Goal: Task Accomplishment & Management: Use online tool/utility

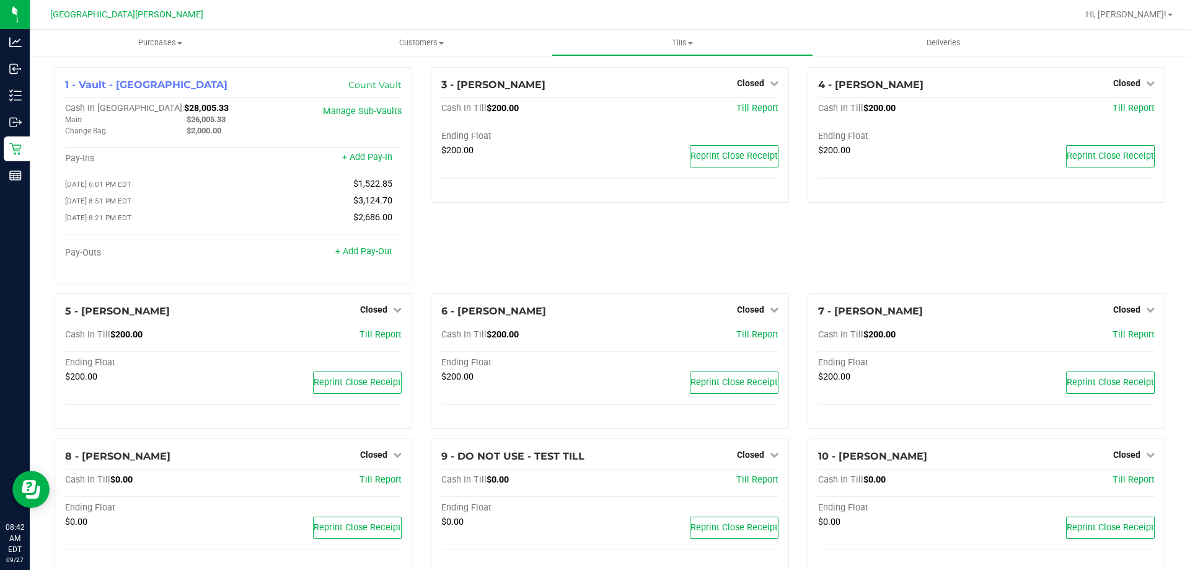
scroll to position [320, 0]
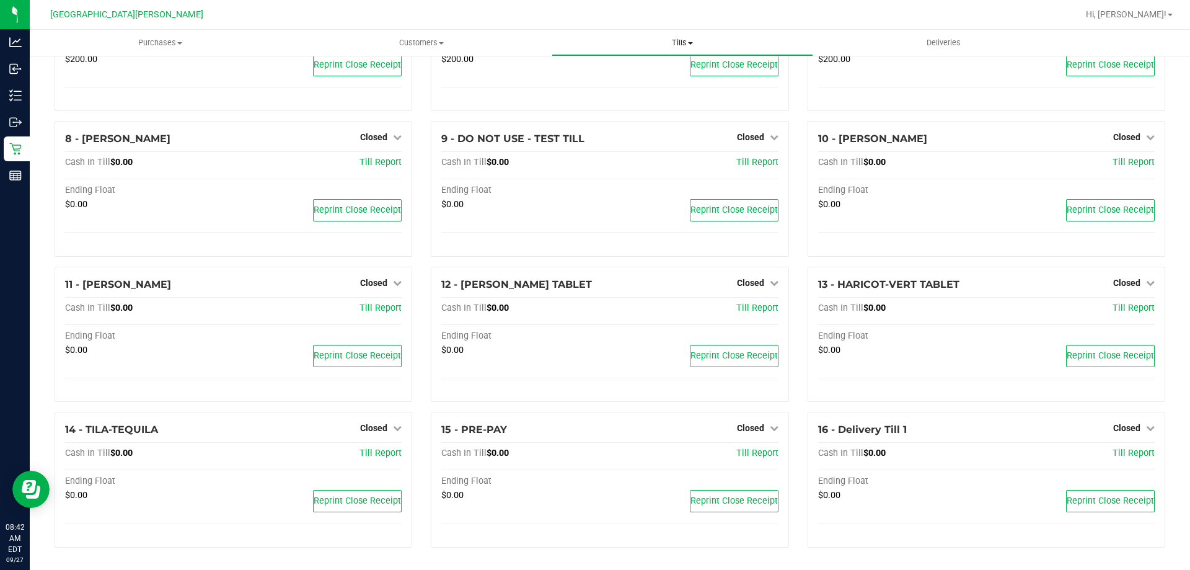
click at [676, 45] on span "Tills" at bounding box center [682, 42] width 260 height 11
click at [670, 73] on li "Manage tills" at bounding box center [682, 75] width 261 height 15
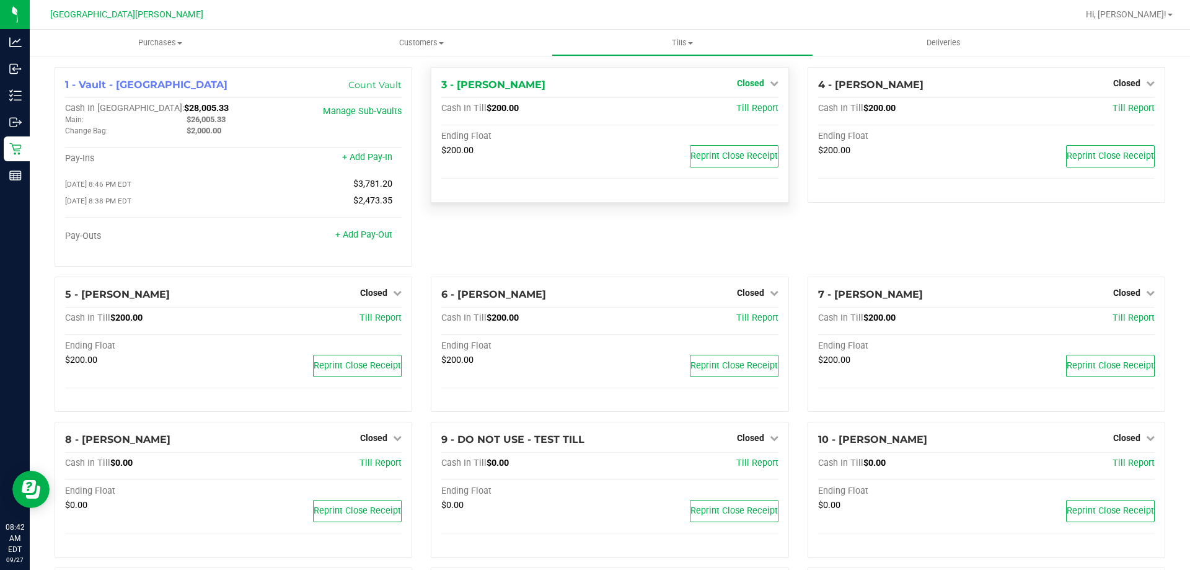
click at [737, 85] on span "Closed" at bounding box center [750, 83] width 27 height 10
click at [734, 107] on link "Open Till" at bounding box center [750, 109] width 33 height 10
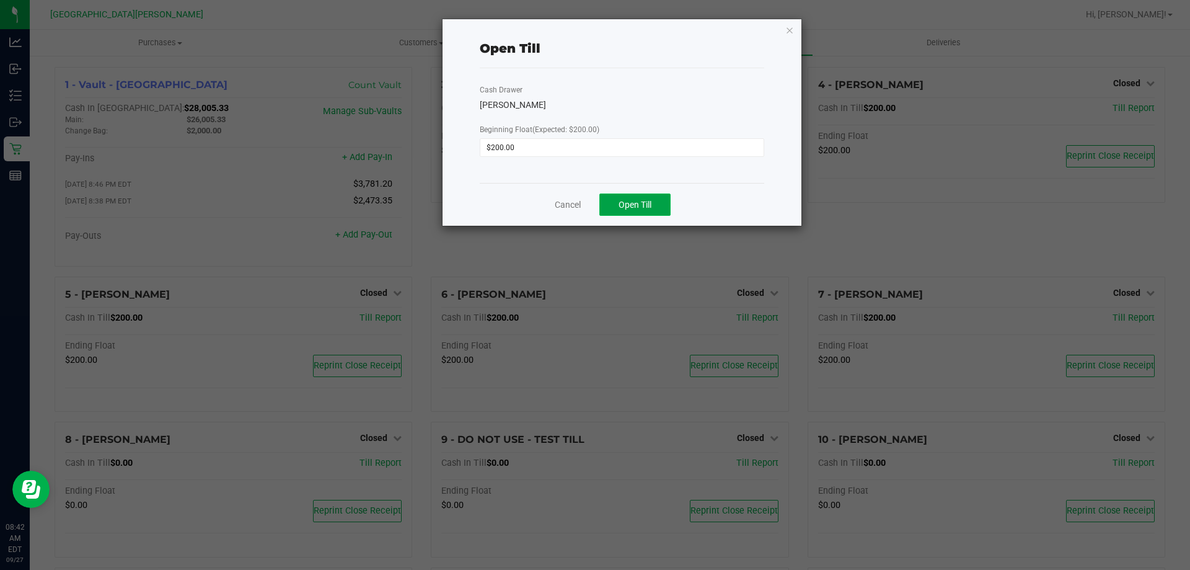
click at [620, 204] on span "Open Till" at bounding box center [635, 205] width 33 height 10
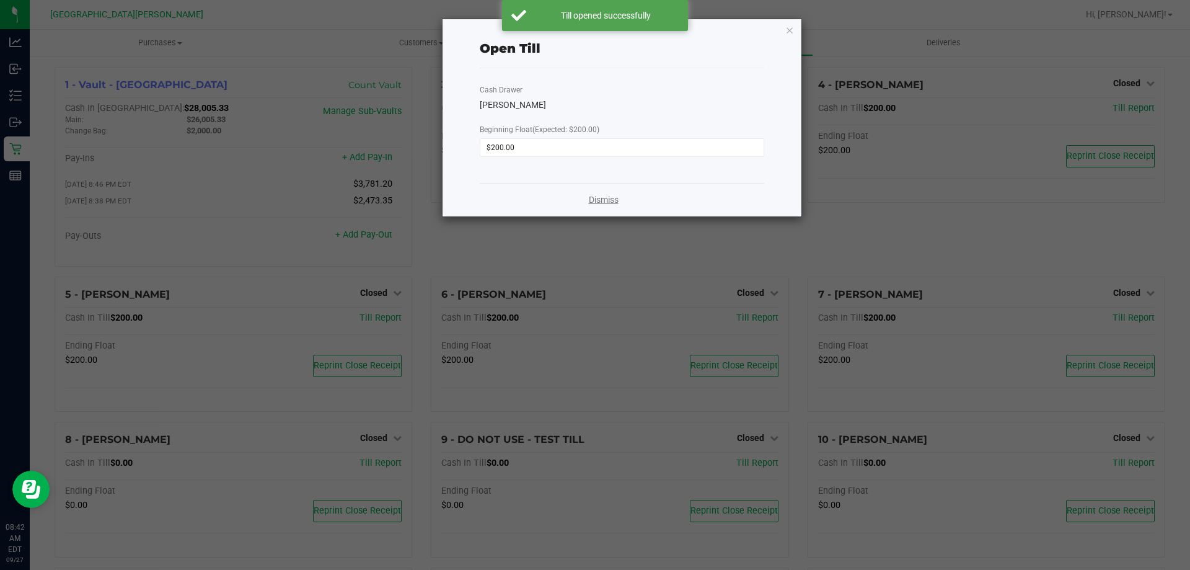
click at [612, 203] on link "Dismiss" at bounding box center [604, 199] width 30 height 13
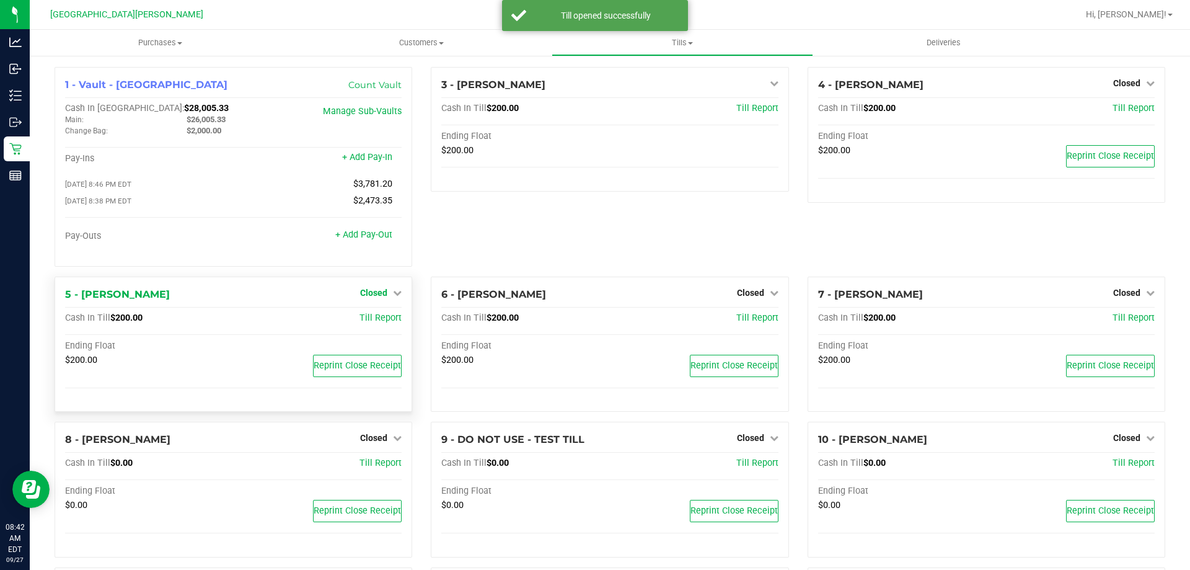
click at [376, 297] on span "Closed" at bounding box center [373, 293] width 27 height 10
click at [379, 319] on link "Open Till" at bounding box center [373, 318] width 33 height 10
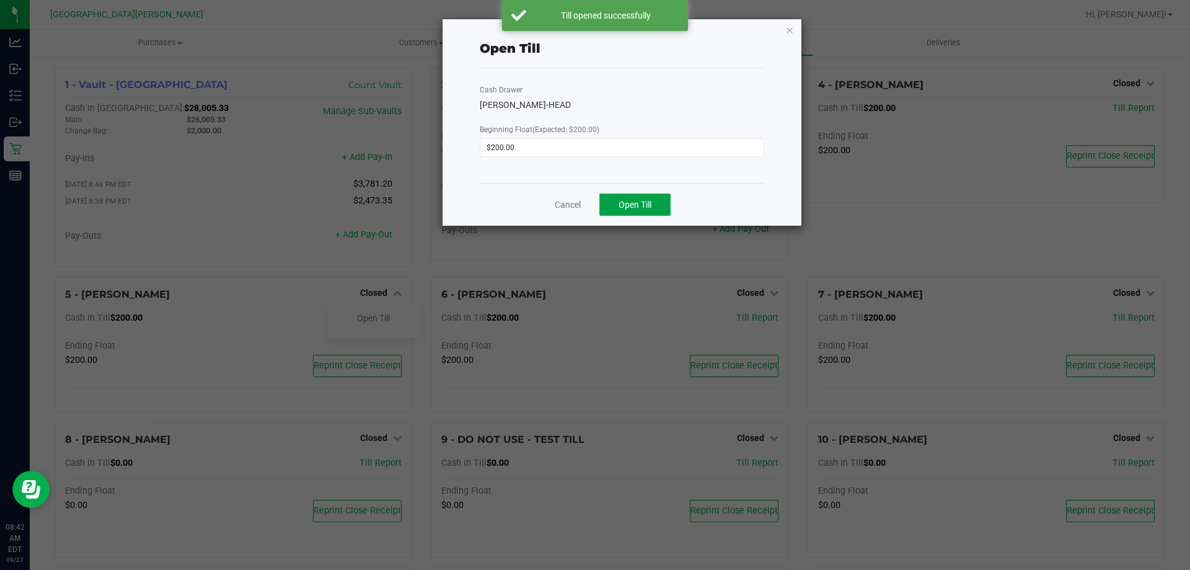
click at [630, 193] on button "Open Till" at bounding box center [634, 204] width 71 height 22
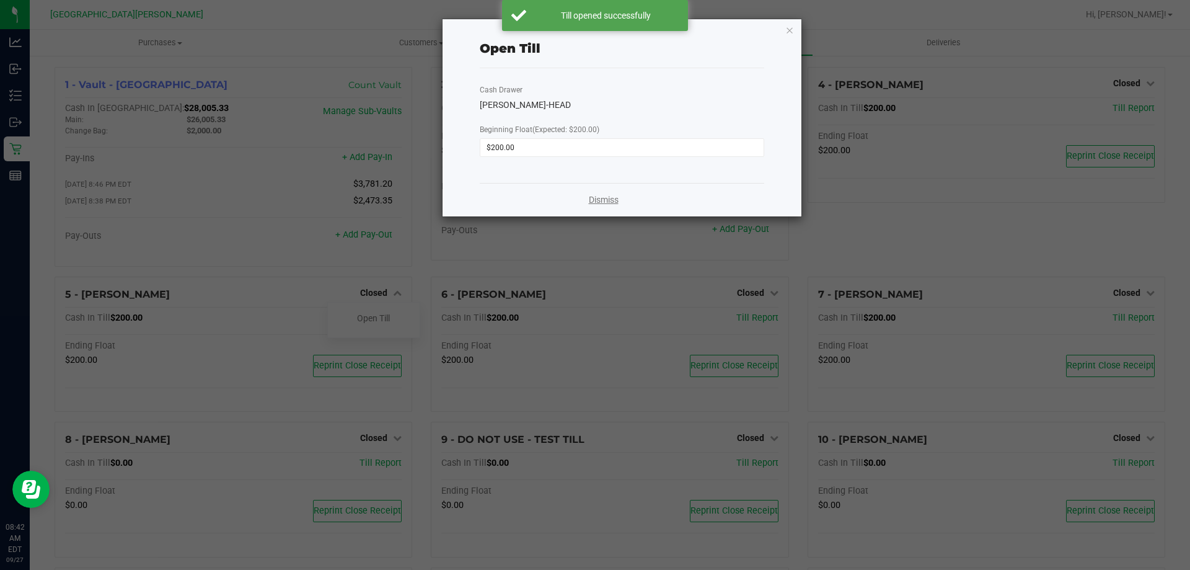
click at [608, 198] on link "Dismiss" at bounding box center [604, 199] width 30 height 13
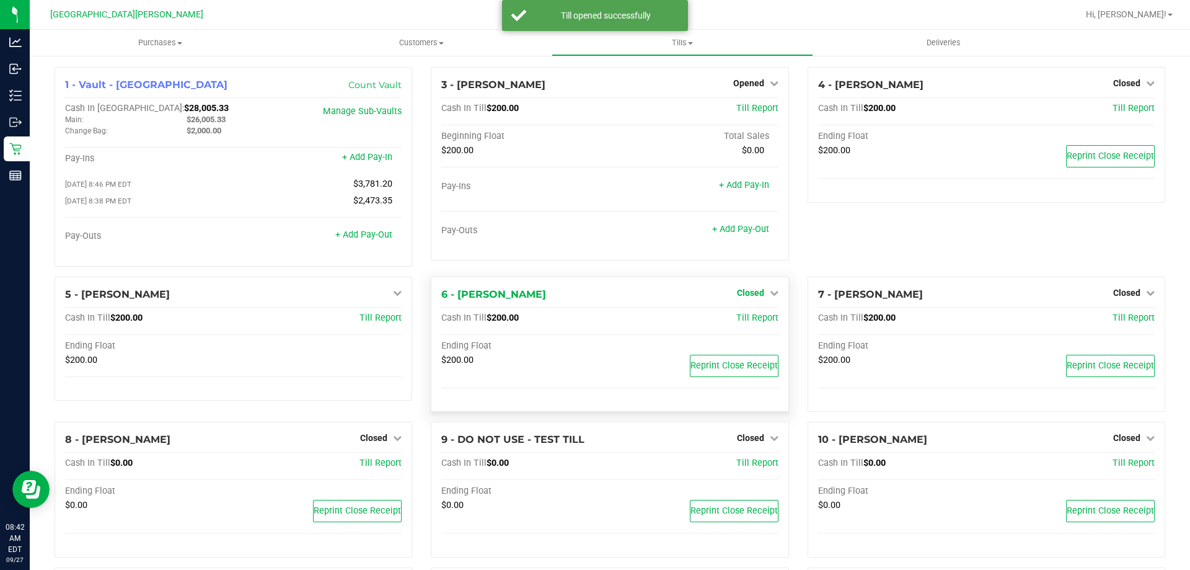
click at [753, 294] on span "Closed" at bounding box center [750, 293] width 27 height 10
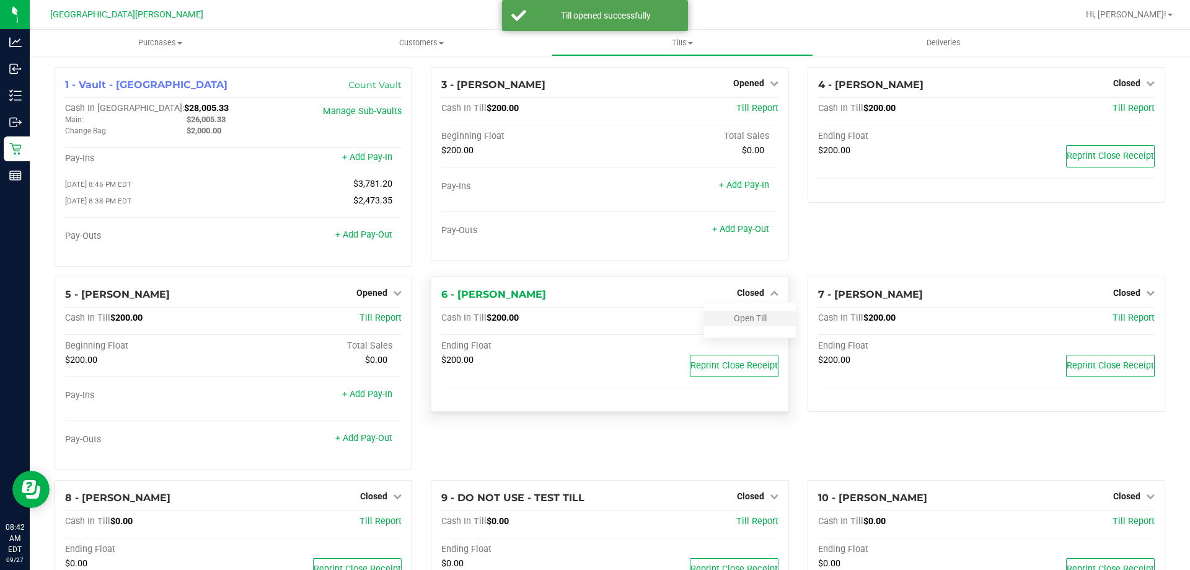
click at [726, 317] on div "Open Till" at bounding box center [750, 318] width 92 height 15
click at [734, 322] on link "Open Till" at bounding box center [750, 318] width 33 height 10
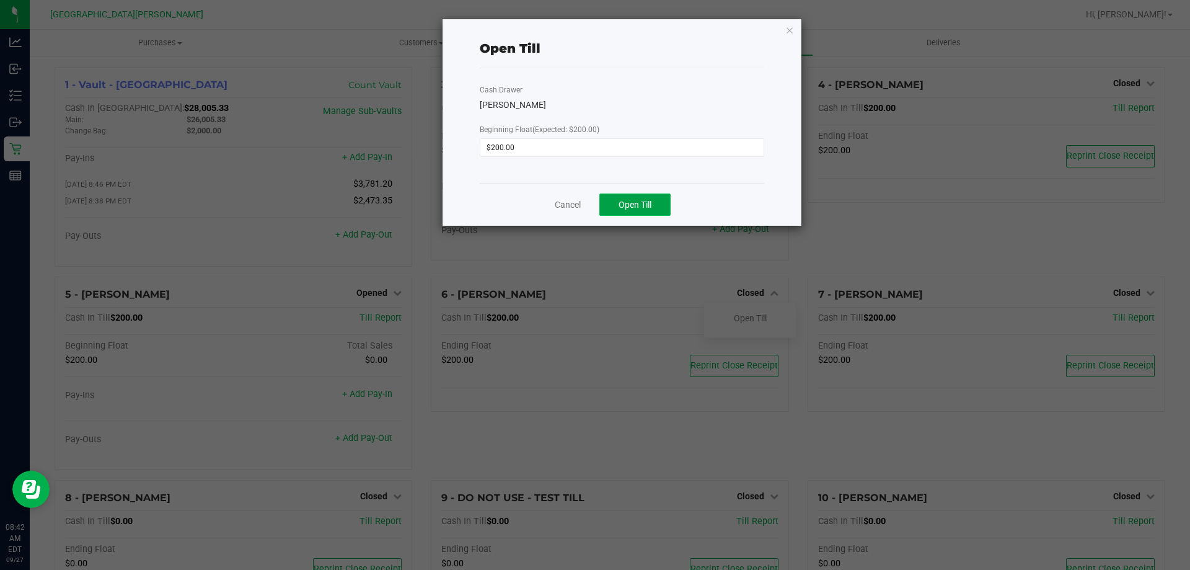
click at [668, 201] on button "Open Till" at bounding box center [634, 204] width 71 height 22
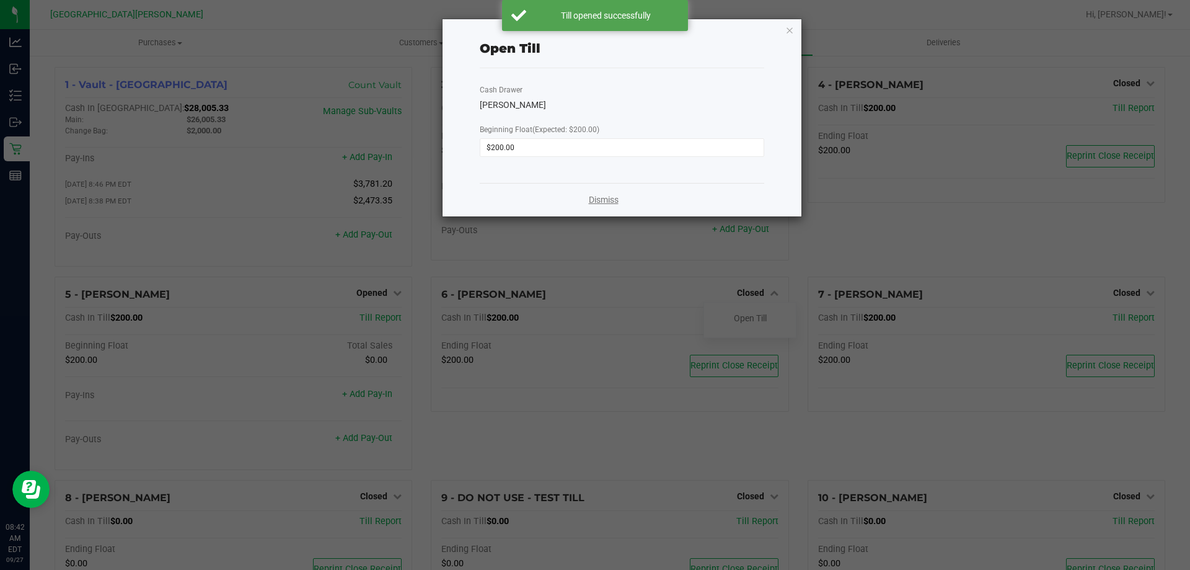
click at [597, 201] on link "Dismiss" at bounding box center [604, 199] width 30 height 13
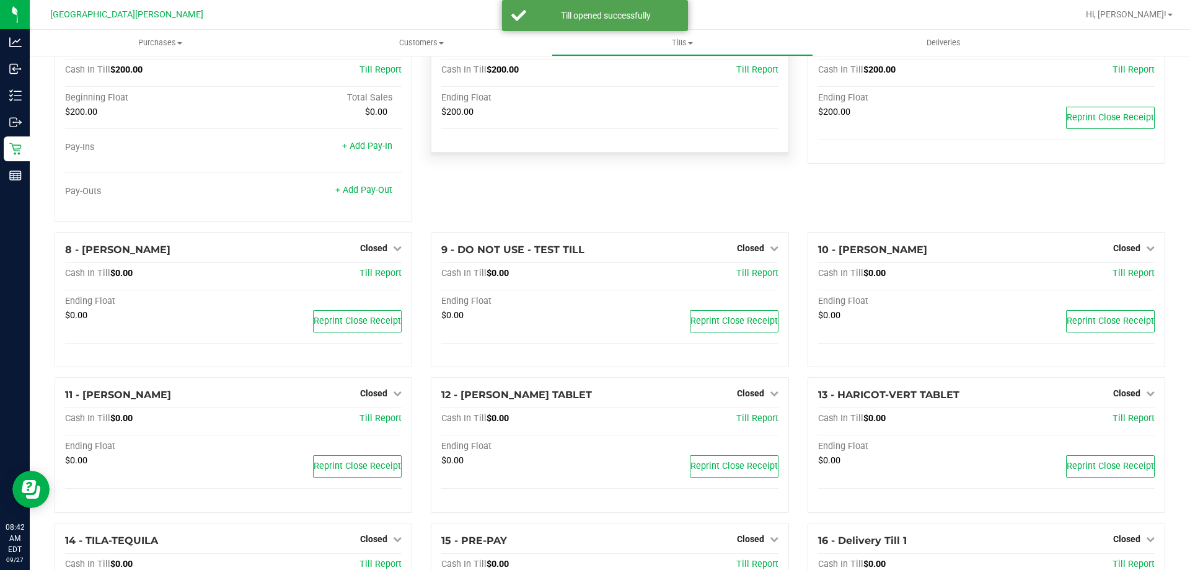
scroll to position [361, 0]
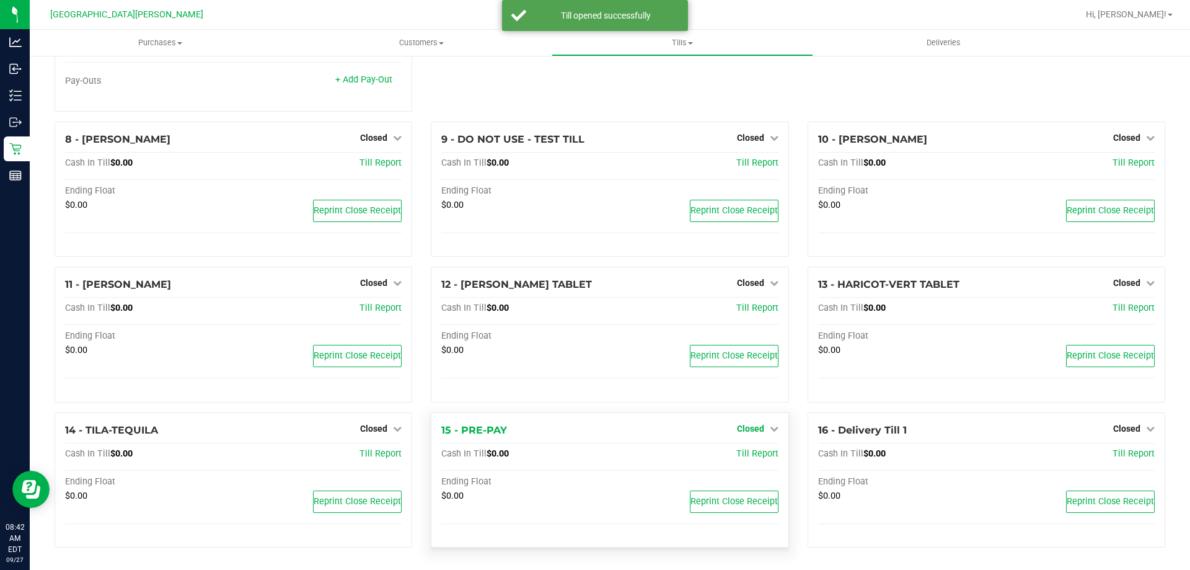
click at [743, 431] on span "Closed" at bounding box center [750, 428] width 27 height 10
click at [735, 458] on link "Open Till" at bounding box center [750, 454] width 33 height 10
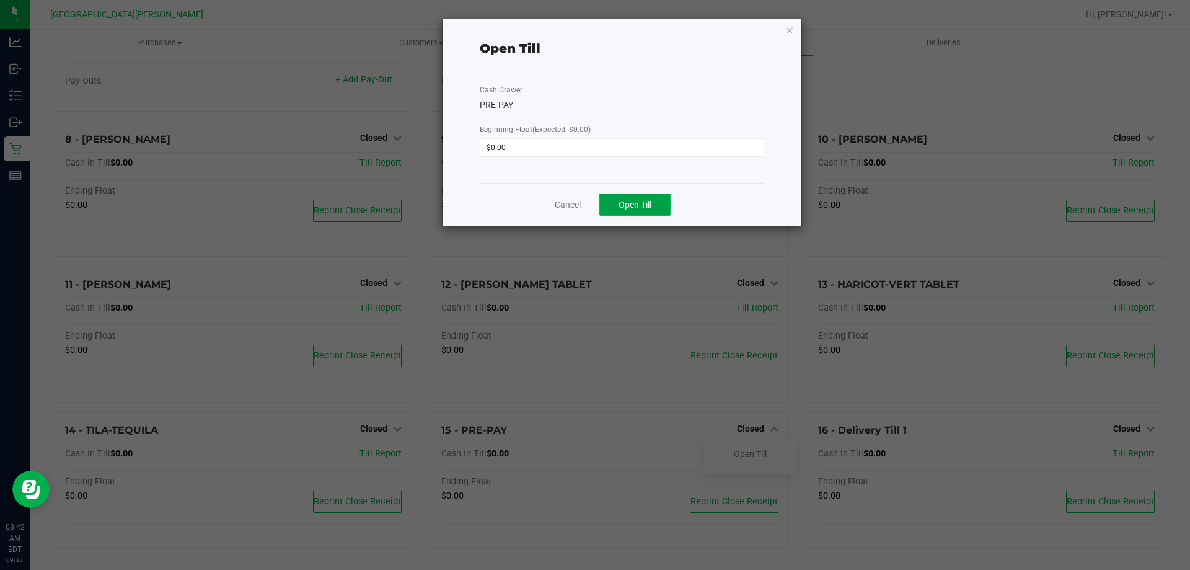
click at [633, 208] on span "Open Till" at bounding box center [635, 205] width 33 height 10
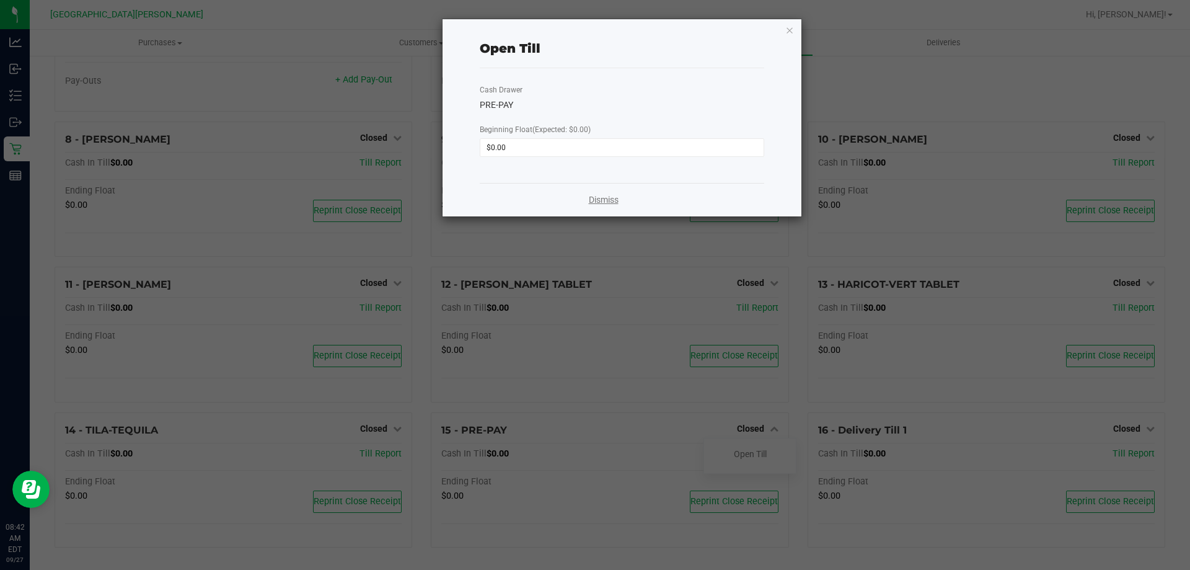
click at [599, 197] on link "Dismiss" at bounding box center [604, 199] width 30 height 13
